Goal: Obtain resource: Download file/media

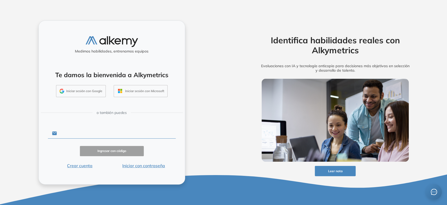
click at [88, 132] on input "text" at bounding box center [116, 133] width 119 height 10
type input "**********"
click at [108, 152] on button "Ingresar con código" at bounding box center [112, 151] width 64 height 10
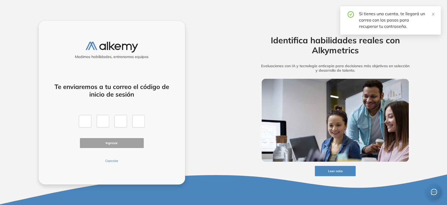
click at [110, 157] on div "Te enviaremos a tu correo el código de inicio de sesión Ingresar Cancelar" at bounding box center [112, 120] width 128 height 86
drag, startPoint x: 110, startPoint y: 157, endPoint x: 110, endPoint y: 161, distance: 3.4
click at [110, 158] on div "Te enviaremos a tu correo el código de inicio de sesión Ingresar Cancelar" at bounding box center [112, 120] width 128 height 86
click at [110, 161] on button "Cancelar" at bounding box center [112, 160] width 64 height 5
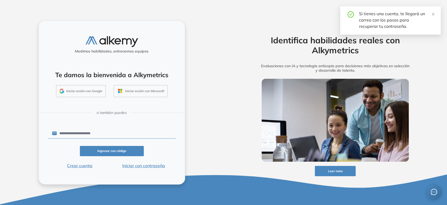
drag, startPoint x: 138, startPoint y: 169, endPoint x: 138, endPoint y: 164, distance: 4.8
click at [138, 167] on div "**********" at bounding box center [112, 102] width 147 height 164
click at [138, 164] on button "Iniciar con contraseña" at bounding box center [144, 165] width 64 height 6
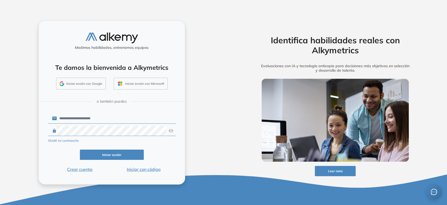
click button "Iniciar sesión" at bounding box center [112, 154] width 64 height 10
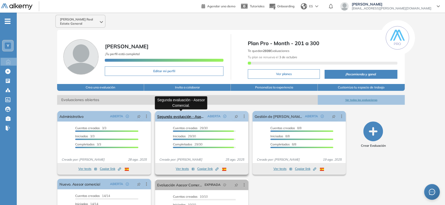
click at [190, 117] on link "Segunda evaluación - Asesor Comercial." at bounding box center [181, 116] width 48 height 10
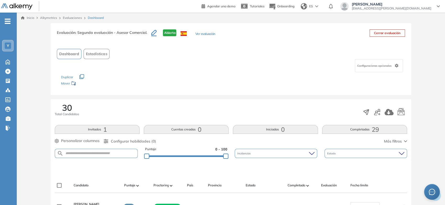
drag, startPoint x: 195, startPoint y: 143, endPoint x: 182, endPoint y: 45, distance: 98.8
click at [30, 19] on link "Inicio" at bounding box center [27, 17] width 13 height 5
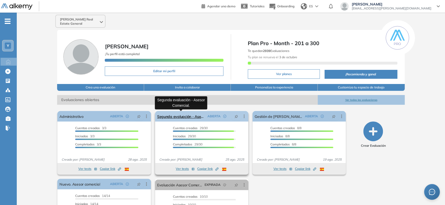
click at [197, 119] on link "Segunda evaluación - Asesor Comercial." at bounding box center [181, 116] width 48 height 10
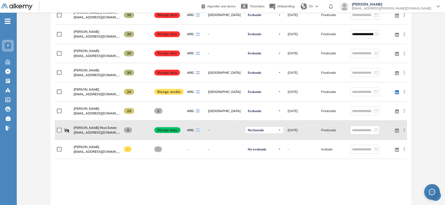
scroll to position [614, 0]
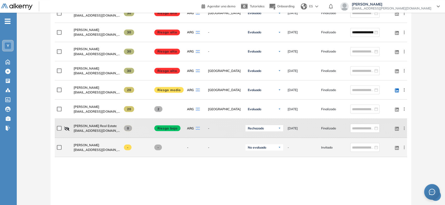
click at [58, 142] on div at bounding box center [63, 146] width 13 height 13
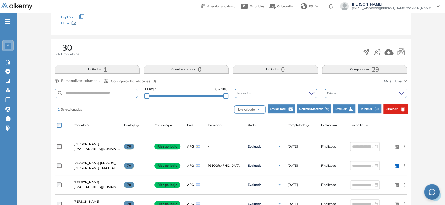
scroll to position [0, 0]
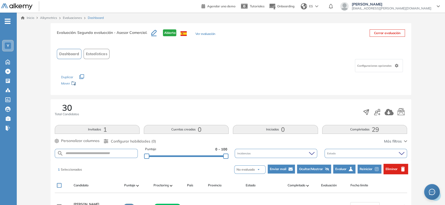
drag, startPoint x: 153, startPoint y: 168, endPoint x: 167, endPoint y: 79, distance: 91.0
click at [394, 166] on span "Eliminar" at bounding box center [392, 168] width 12 height 5
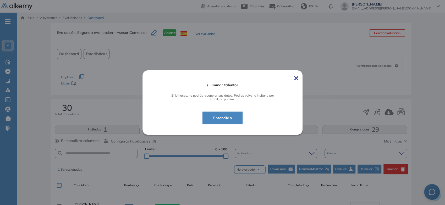
click at [237, 116] on button "Entendido" at bounding box center [223, 117] width 40 height 13
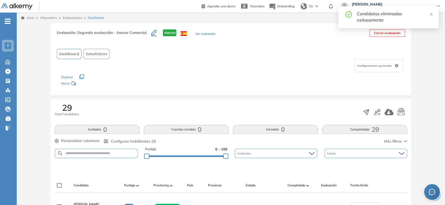
click at [31, 18] on link "Inicio" at bounding box center [27, 17] width 13 height 5
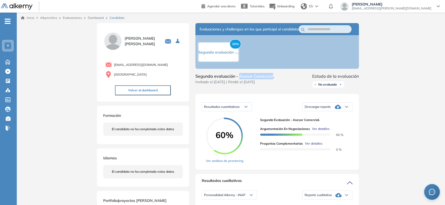
drag, startPoint x: 240, startPoint y: 82, endPoint x: 273, endPoint y: 83, distance: 33.3
click at [273, 79] on span "Segunda evaluación - Asesor Comercial." at bounding box center [234, 76] width 79 height 6
copy span "Asesor Comercial"
click at [319, 109] on span "Descargar reporte" at bounding box center [318, 107] width 26 height 4
click at [305, 102] on div "Resultados cuantitativos Resultados cuantitativos Resultados relativos Descarga…" at bounding box center [277, 131] width 164 height 75
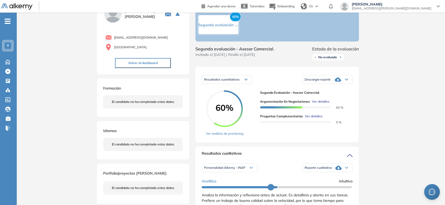
scroll to position [58, 0]
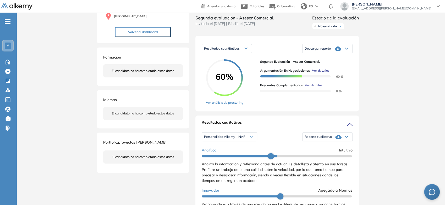
click at [313, 139] on span "Reporte cualitativo" at bounding box center [318, 136] width 27 height 4
click at [312, 149] on li "Reporte con Afinidad AI" at bounding box center [321, 146] width 32 height 5
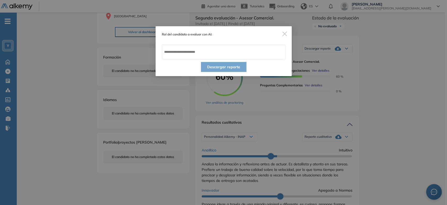
drag, startPoint x: 215, startPoint y: 39, endPoint x: 219, endPoint y: 51, distance: 12.0
click at [217, 43] on div "Rol del candidato a evaluar con AI:" at bounding box center [224, 42] width 136 height 33
click at [220, 55] on input "text" at bounding box center [224, 52] width 124 height 15
paste input "**********"
click at [216, 53] on input "**********" at bounding box center [224, 52] width 124 height 15
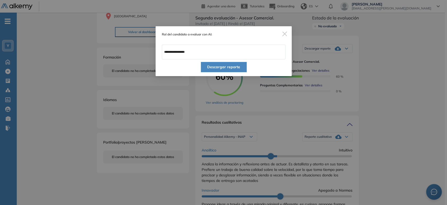
type input "**********"
click at [224, 67] on button "Descargar reporte" at bounding box center [224, 67] width 46 height 10
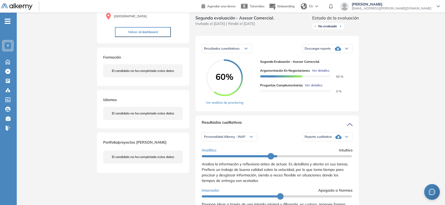
click at [338, 51] on icon at bounding box center [338, 48] width 6 height 4
click at [319, 70] on li "Descargar informe resumido" at bounding box center [324, 67] width 39 height 5
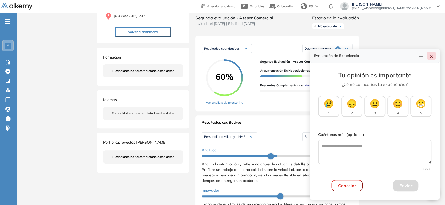
click at [433, 52] on div at bounding box center [426, 55] width 19 height 7
click at [432, 54] on button "button" at bounding box center [431, 55] width 8 height 7
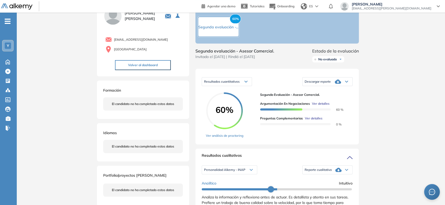
scroll to position [0, 0]
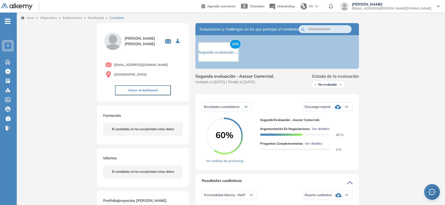
click at [327, 86] on span "No evaluado" at bounding box center [327, 84] width 19 height 4
click at [324, 107] on li "Evaluado" at bounding box center [325, 103] width 12 height 5
drag, startPoint x: 333, startPoint y: 92, endPoint x: 396, endPoint y: 87, distance: 63.9
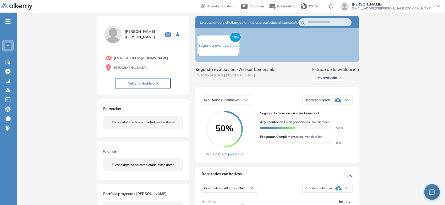
scroll to position [29, 0]
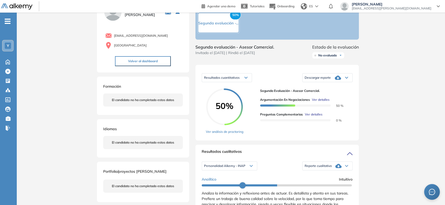
click at [320, 168] on span "Reporte cualitativo" at bounding box center [318, 166] width 27 height 4
click at [318, 178] on li "Reporte con Afinidad AI" at bounding box center [321, 175] width 32 height 5
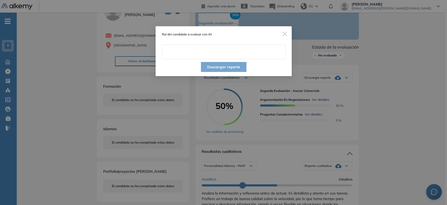
drag, startPoint x: 226, startPoint y: 46, endPoint x: 224, endPoint y: 50, distance: 4.5
click at [226, 46] on input "text" at bounding box center [224, 52] width 124 height 15
paste input "**********"
type input "**********"
click at [223, 69] on button "Descargar reporte" at bounding box center [224, 67] width 46 height 10
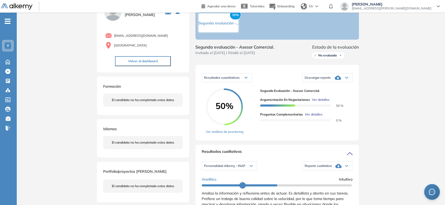
click at [327, 83] on div "Descargar reporte" at bounding box center [328, 77] width 50 height 10
click at [330, 99] on li "Descargar informe resumido" at bounding box center [324, 96] width 39 height 5
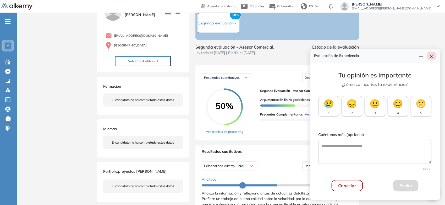
click at [434, 56] on button "button" at bounding box center [431, 55] width 8 height 7
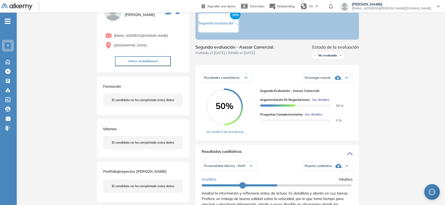
click at [335, 57] on span "No evaluado" at bounding box center [327, 55] width 19 height 4
click at [327, 78] on li "Evaluado" at bounding box center [325, 74] width 12 height 5
